Goal: Navigation & Orientation: Find specific page/section

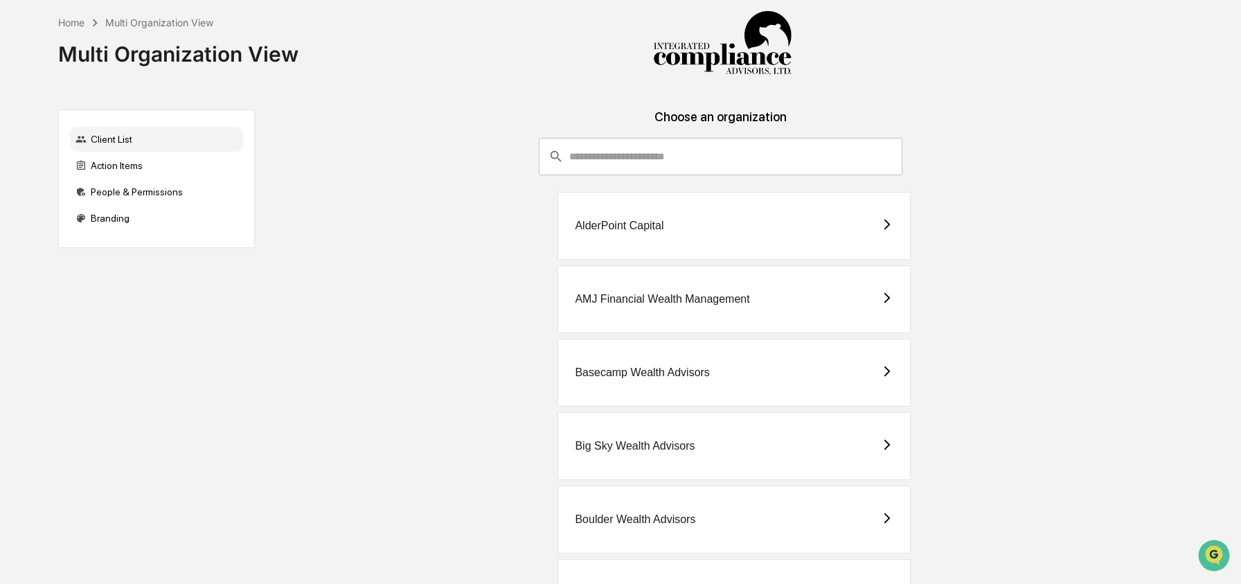
click at [740, 141] on input "consultant-dashboard__filter-organizations-search-bar" at bounding box center [735, 156] width 333 height 37
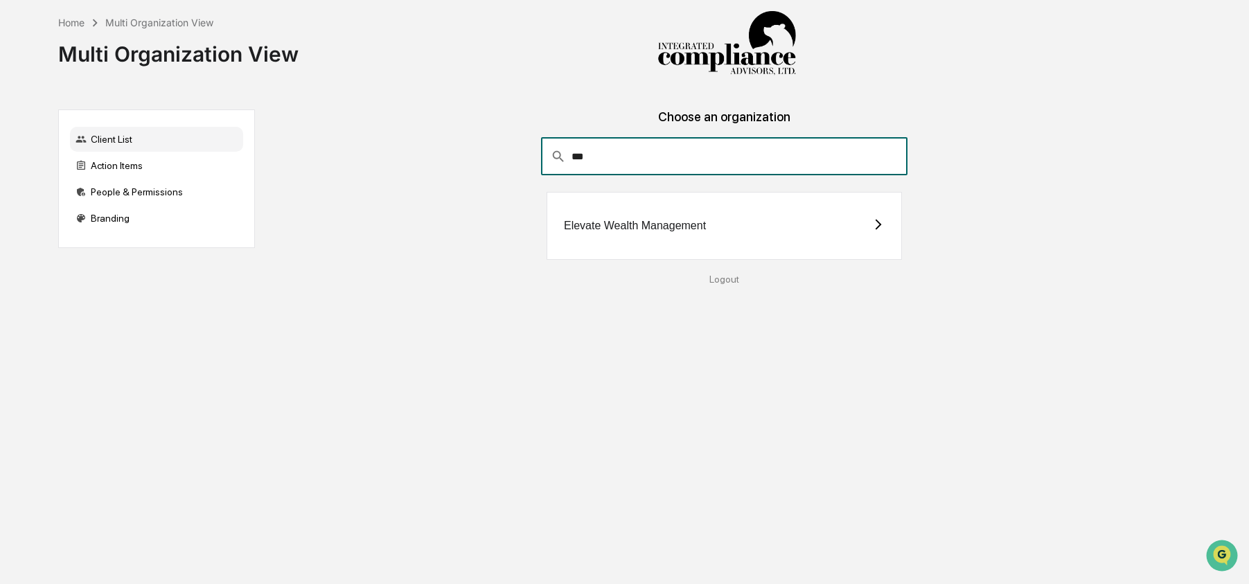
type input "***"
click at [615, 216] on div "Elevate Wealth Management" at bounding box center [724, 226] width 355 height 68
